Goal: Transaction & Acquisition: Purchase product/service

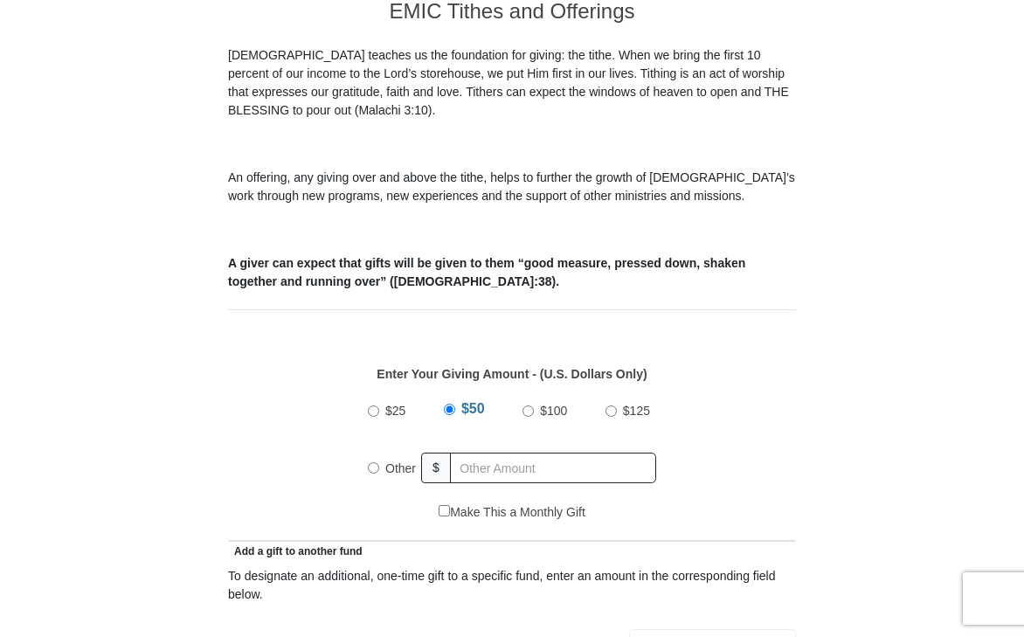
scroll to position [500, 0]
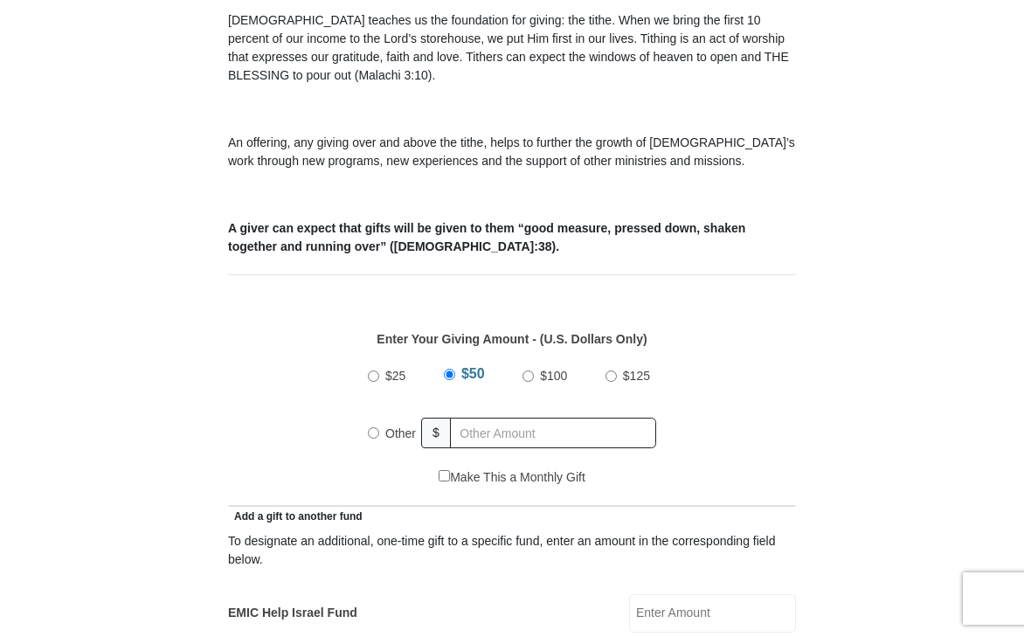
click at [610, 378] on input "$125" at bounding box center [611, 376] width 11 height 11
radio input "true"
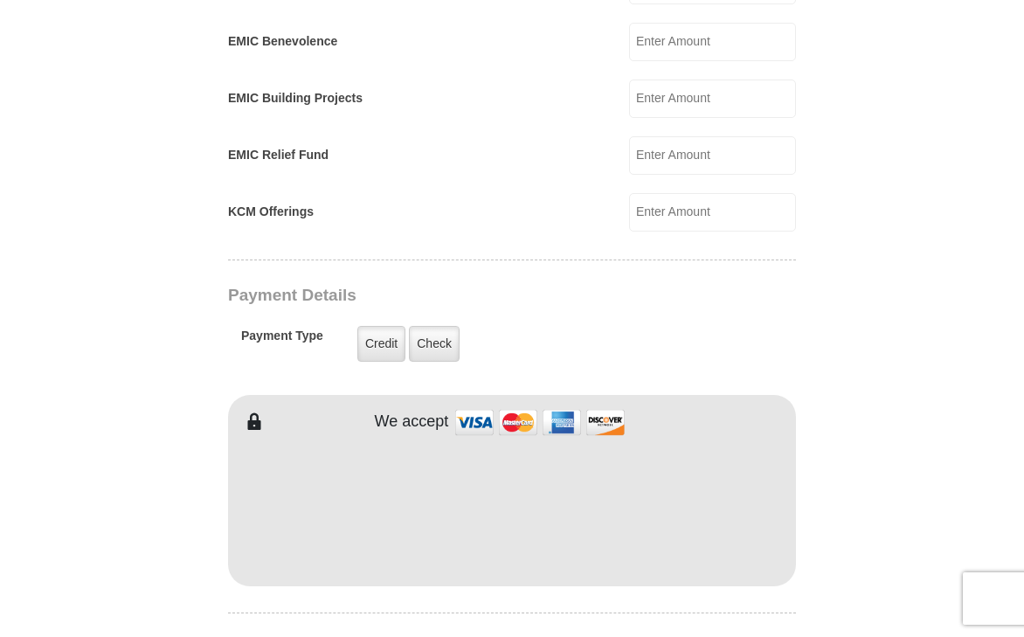
scroll to position [1129, 0]
click at [378, 350] on label "Credit" at bounding box center [381, 343] width 48 height 36
click at [0, 0] on input "Credit" at bounding box center [0, 0] width 0 height 0
click at [913, 511] on form "Eagle Mountain International Church Online Giving Because of gifts like yours, …" at bounding box center [512, 196] width 822 height 2511
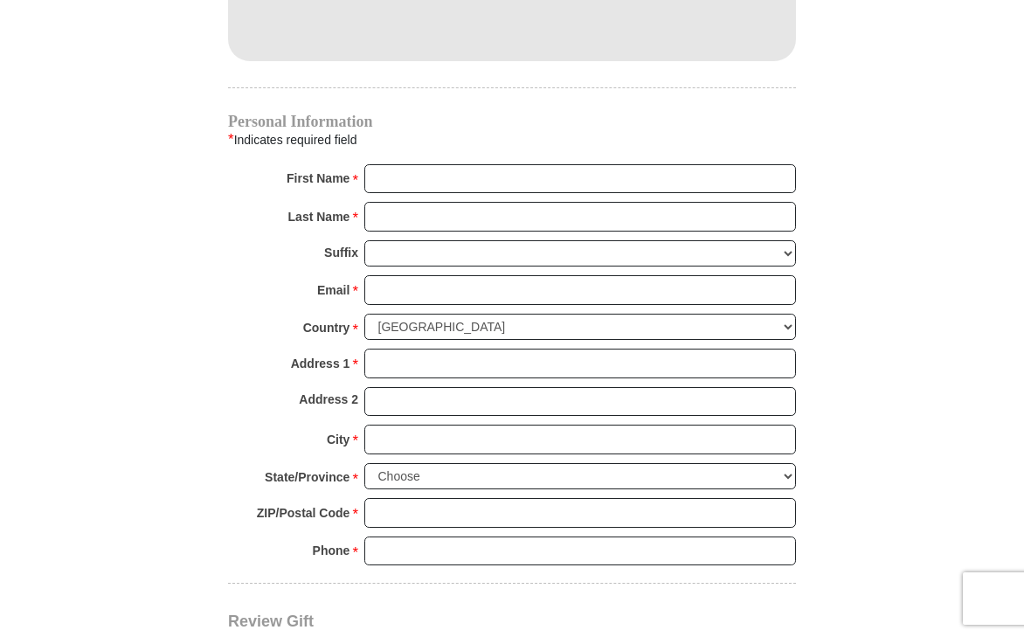
scroll to position [1689, 0]
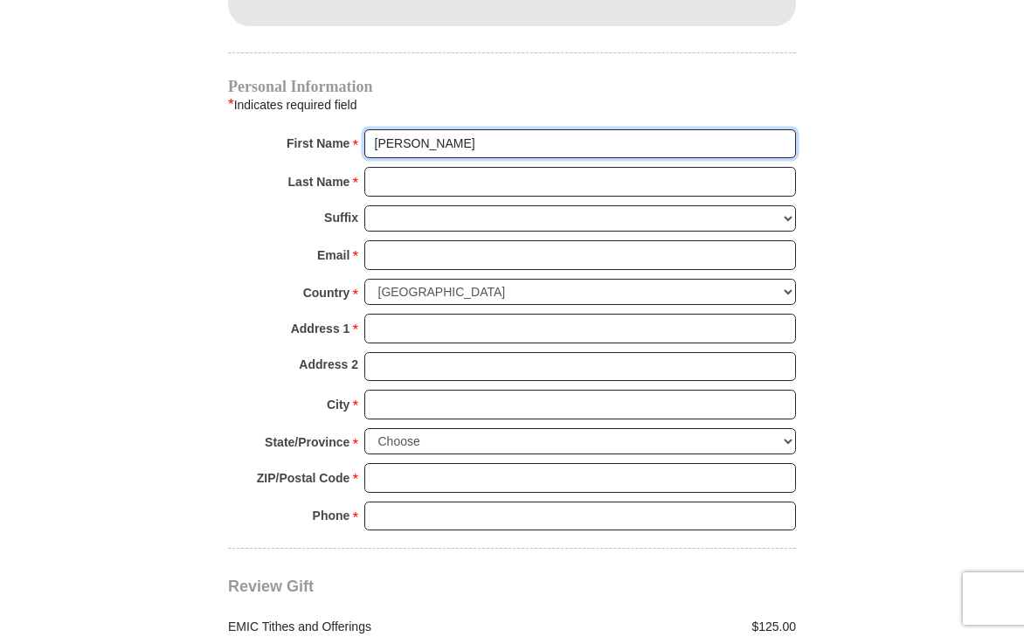
type input "Eliana"
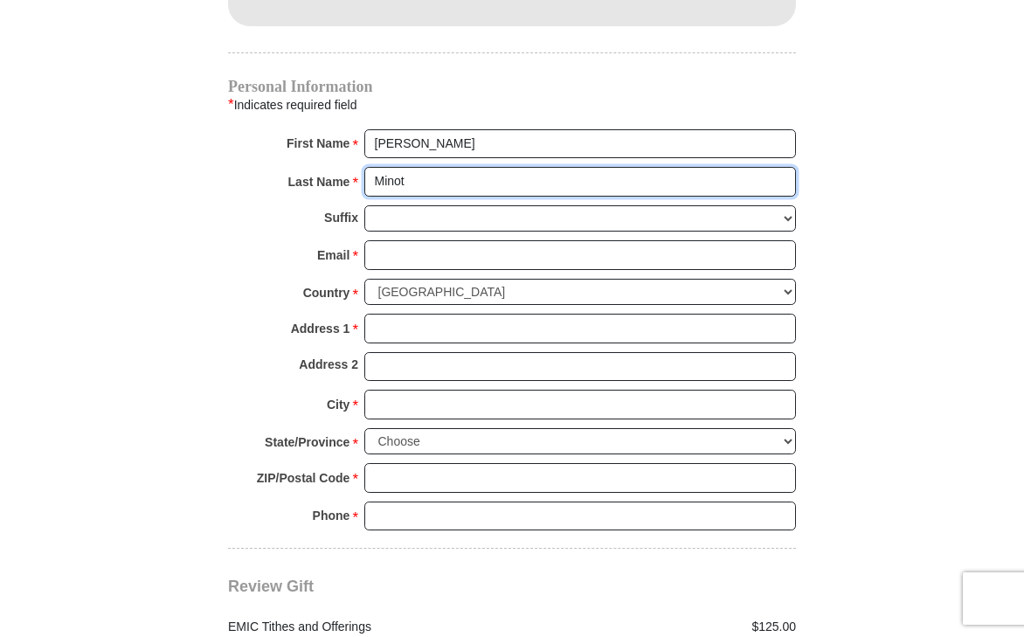
type input "Minot"
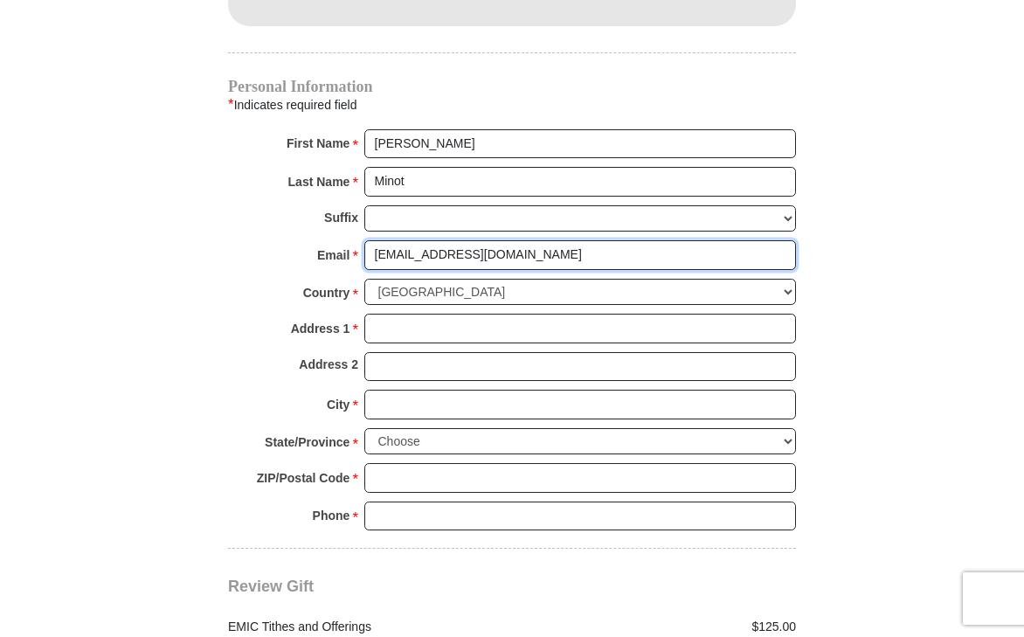
type input "elianaminot@hotmail.com"
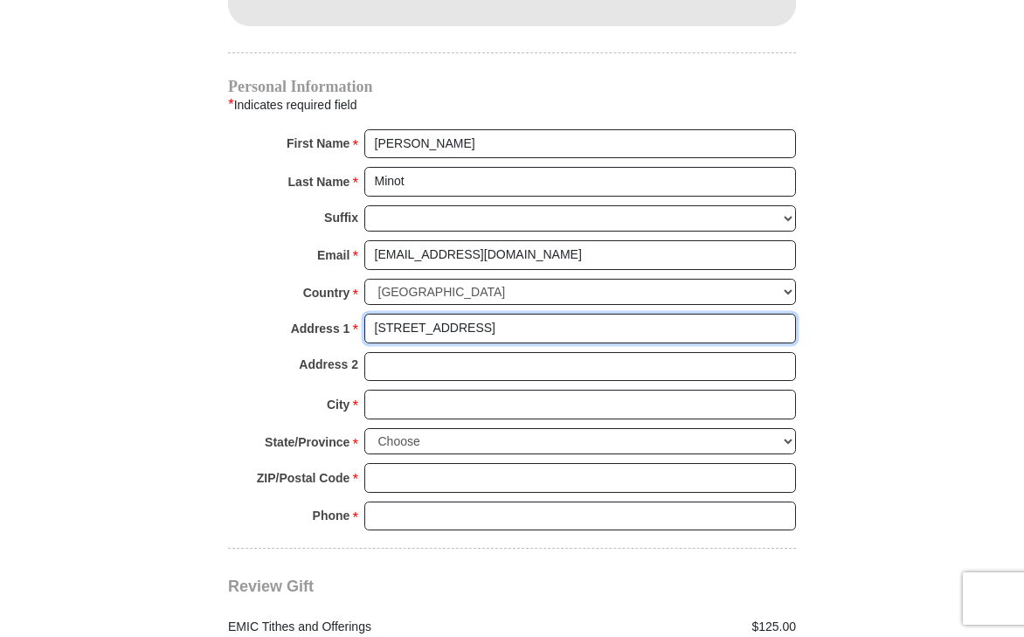
type input "2036 County Road 900"
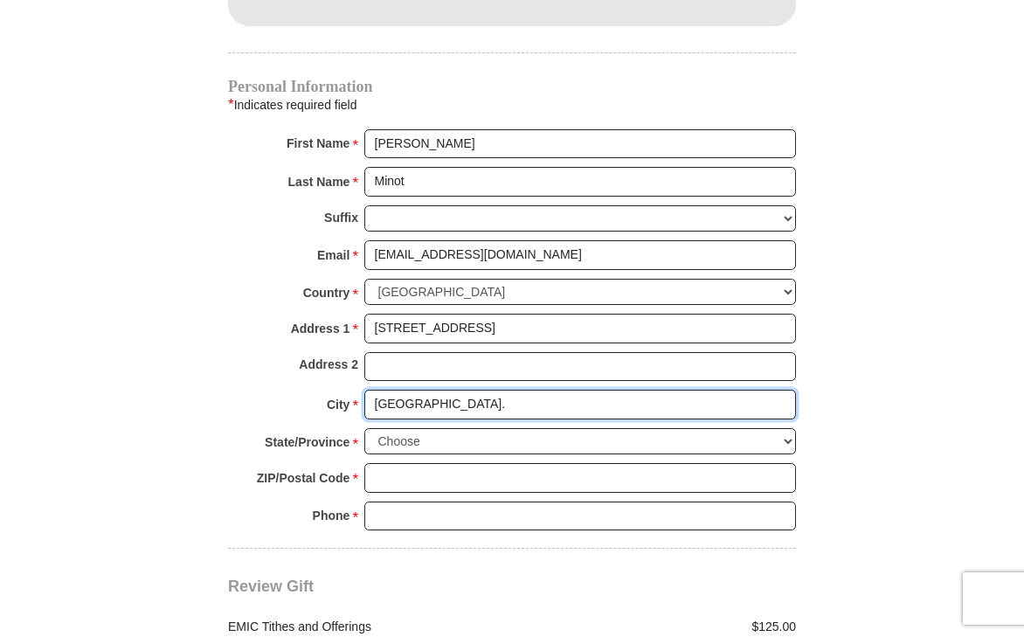
type input "Princeton."
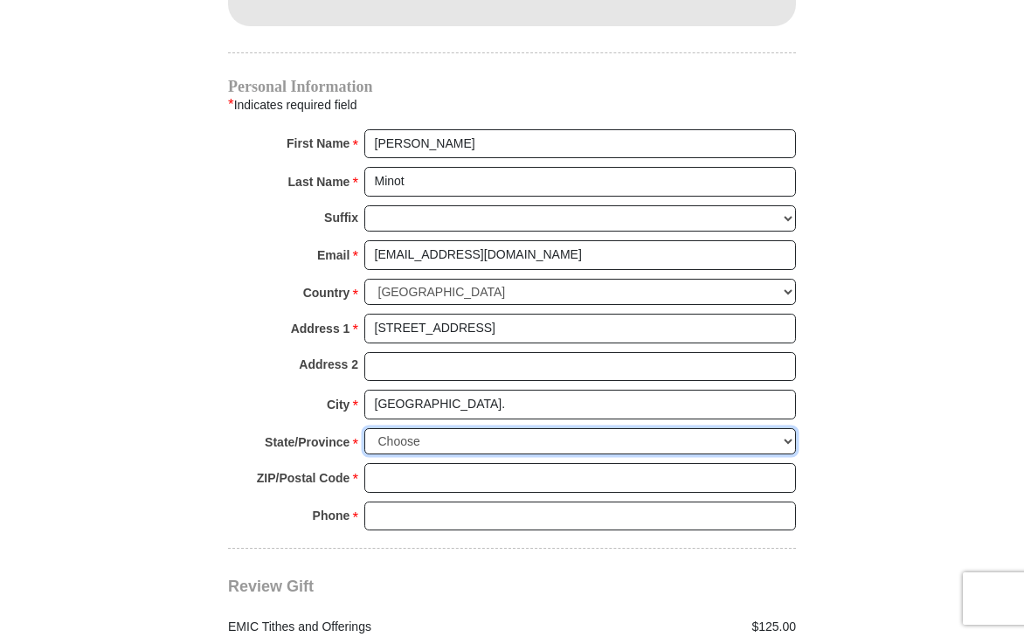
select select "TX"
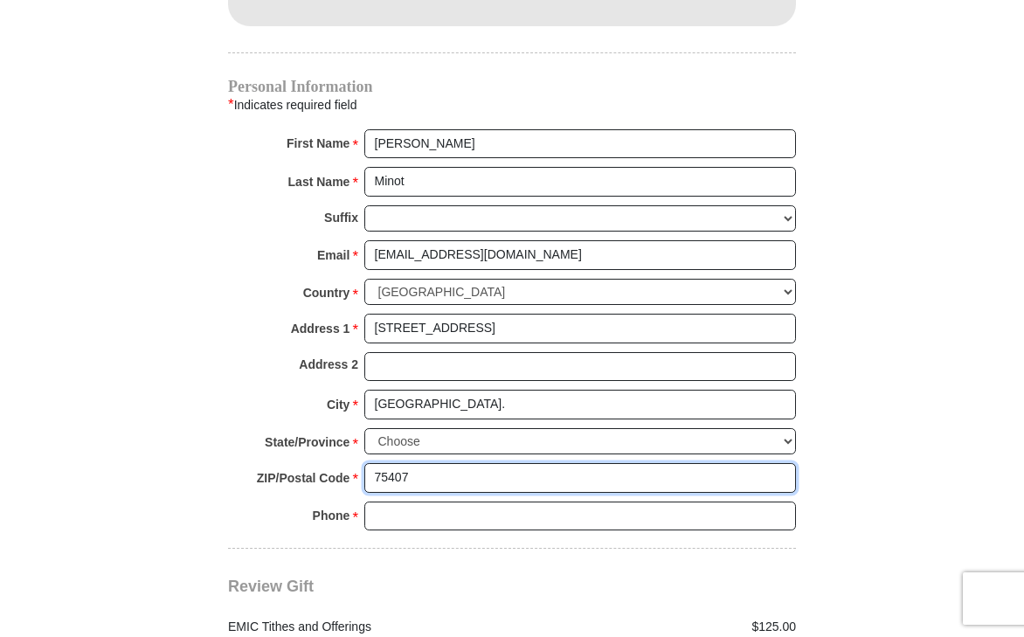
type input "75407"
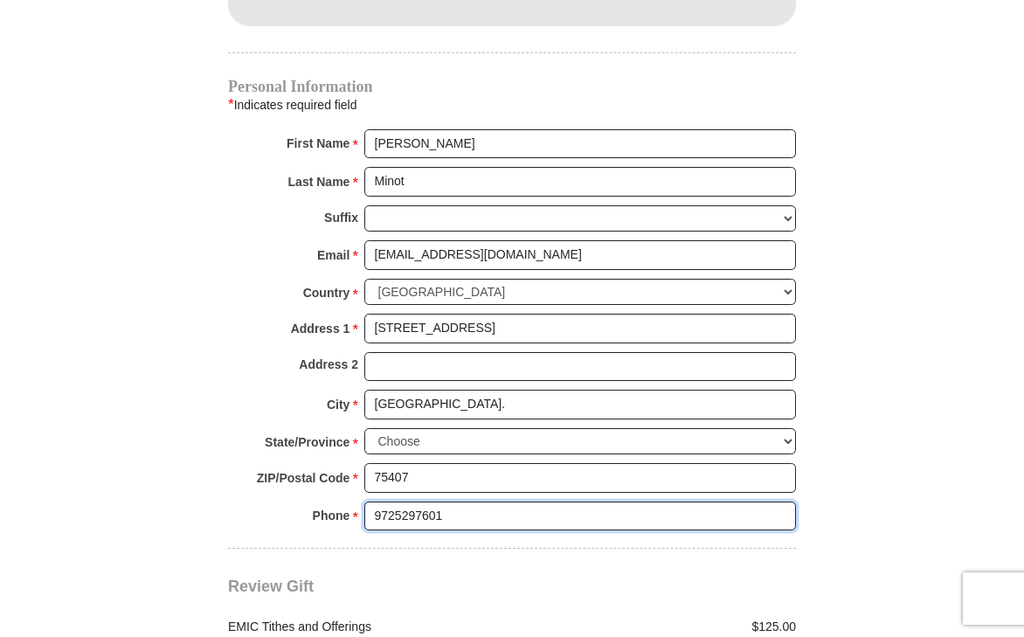
type input "9725297601"
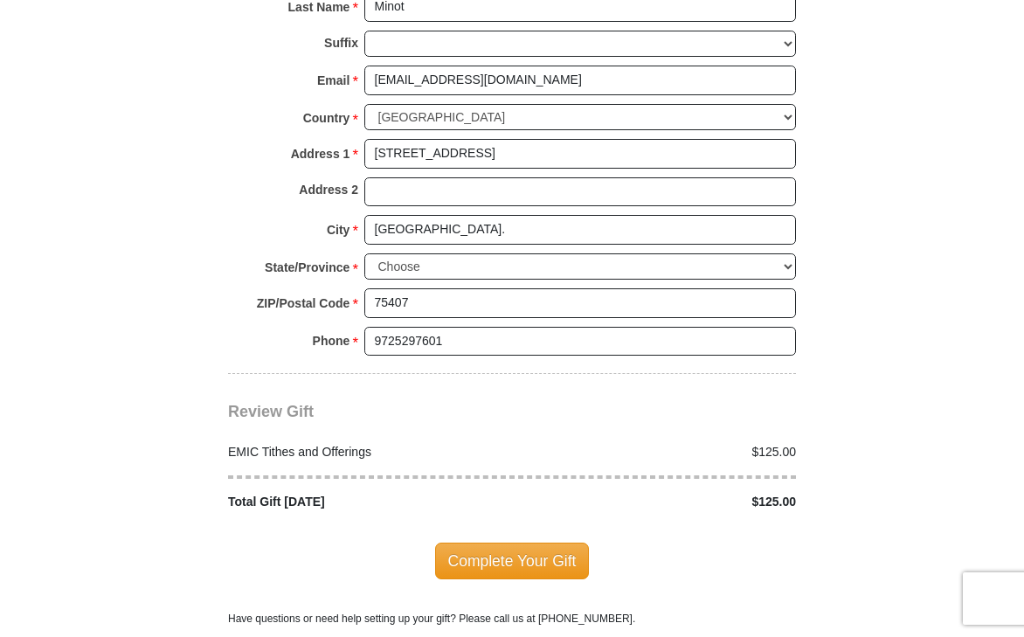
scroll to position [1898, 0]
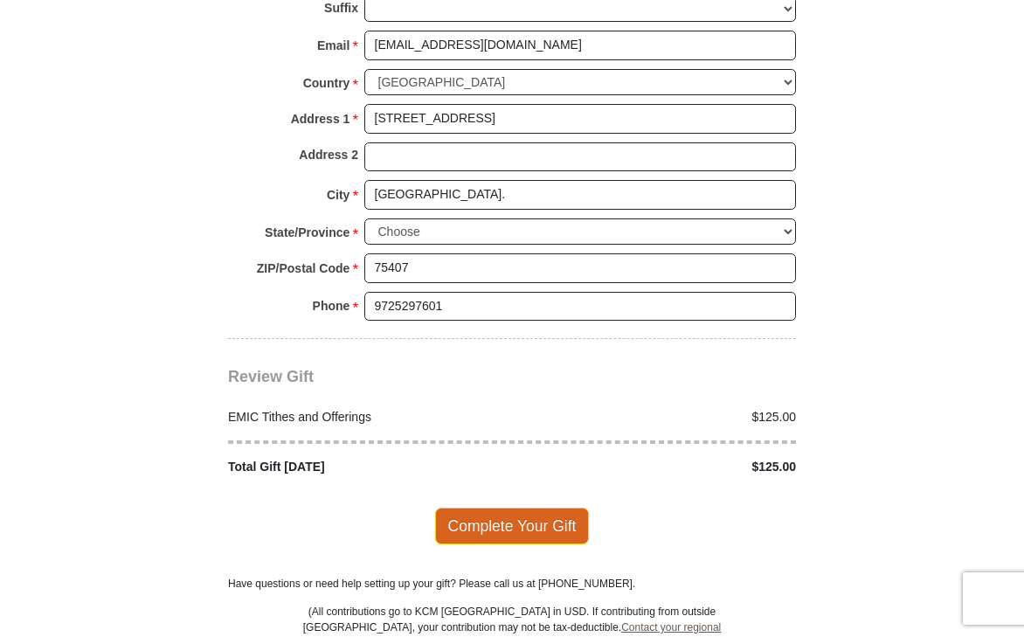
click at [513, 508] on span "Complete Your Gift" at bounding box center [512, 526] width 155 height 37
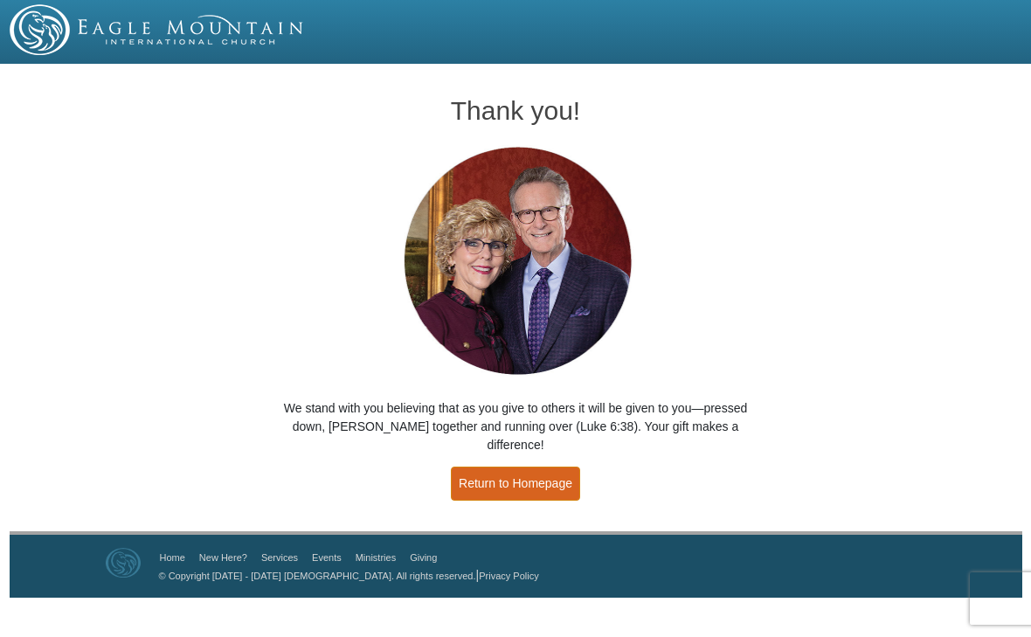
click at [517, 470] on link "Return to Homepage" at bounding box center [515, 484] width 129 height 34
